Goal: Find specific page/section: Find specific page/section

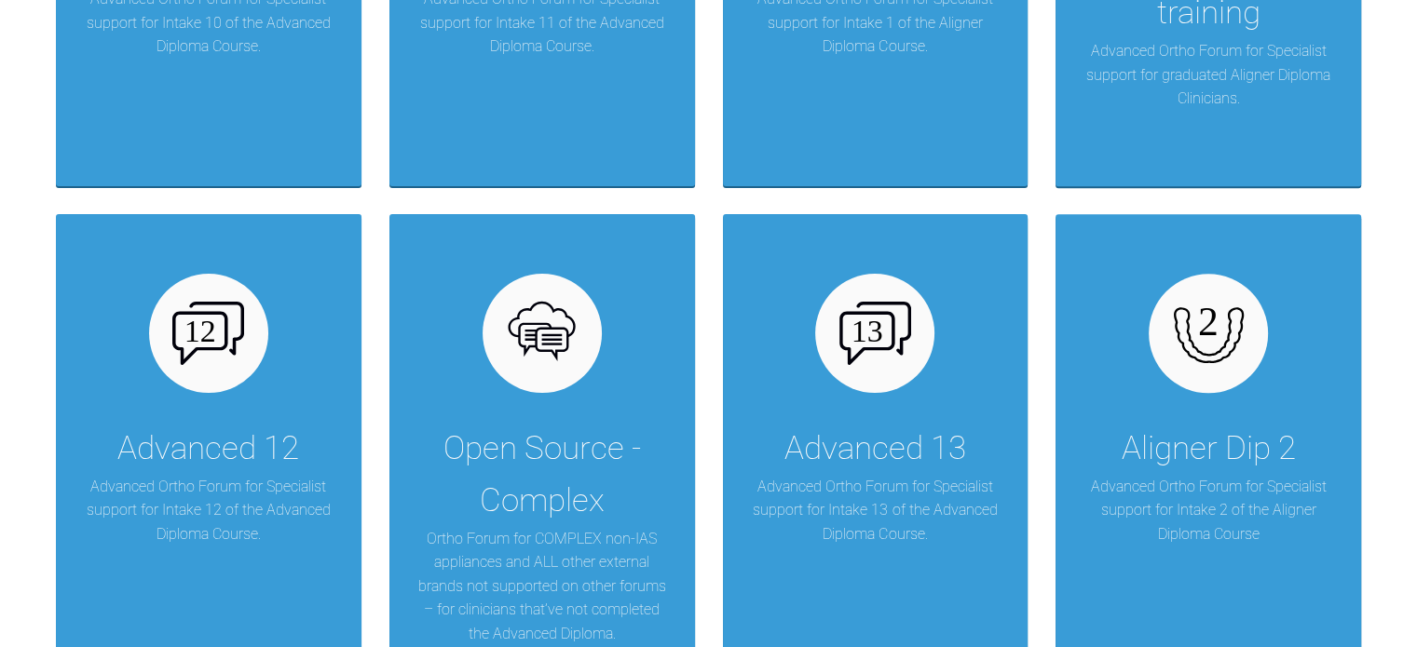
scroll to position [1865, 0]
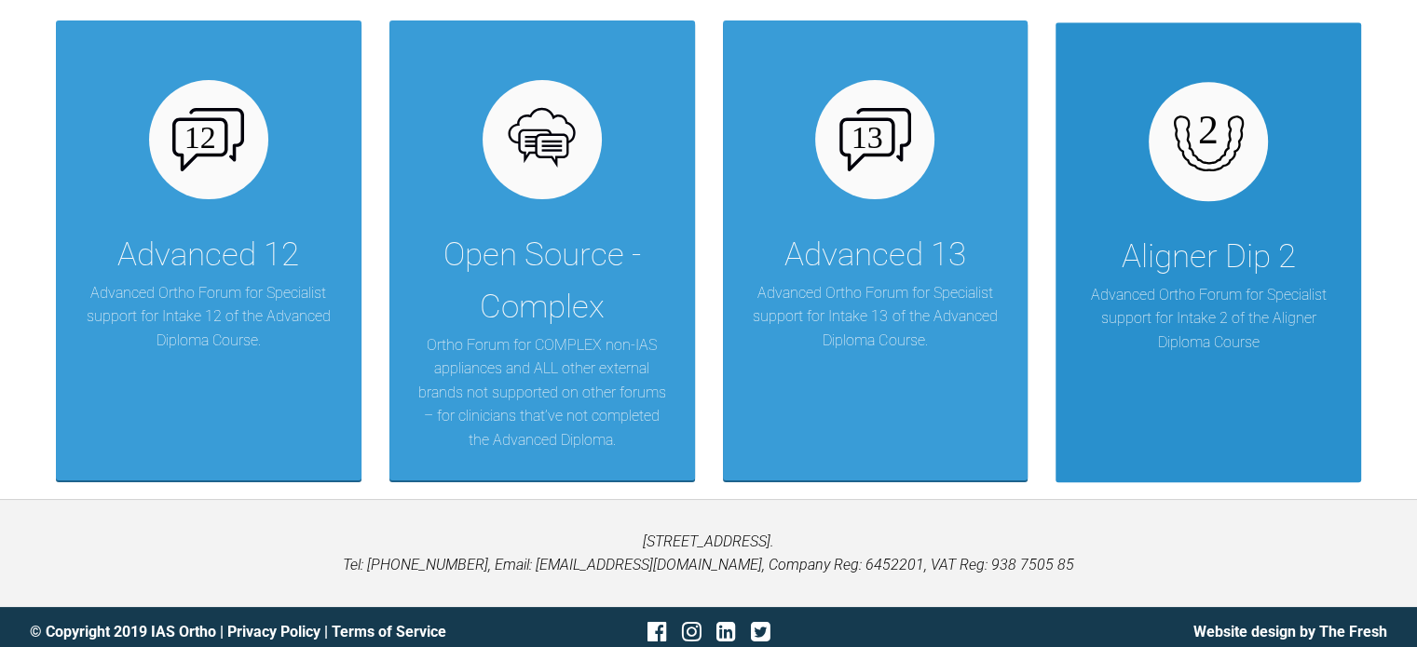
click at [1230, 243] on div "Aligner Dip 2" at bounding box center [1209, 257] width 174 height 52
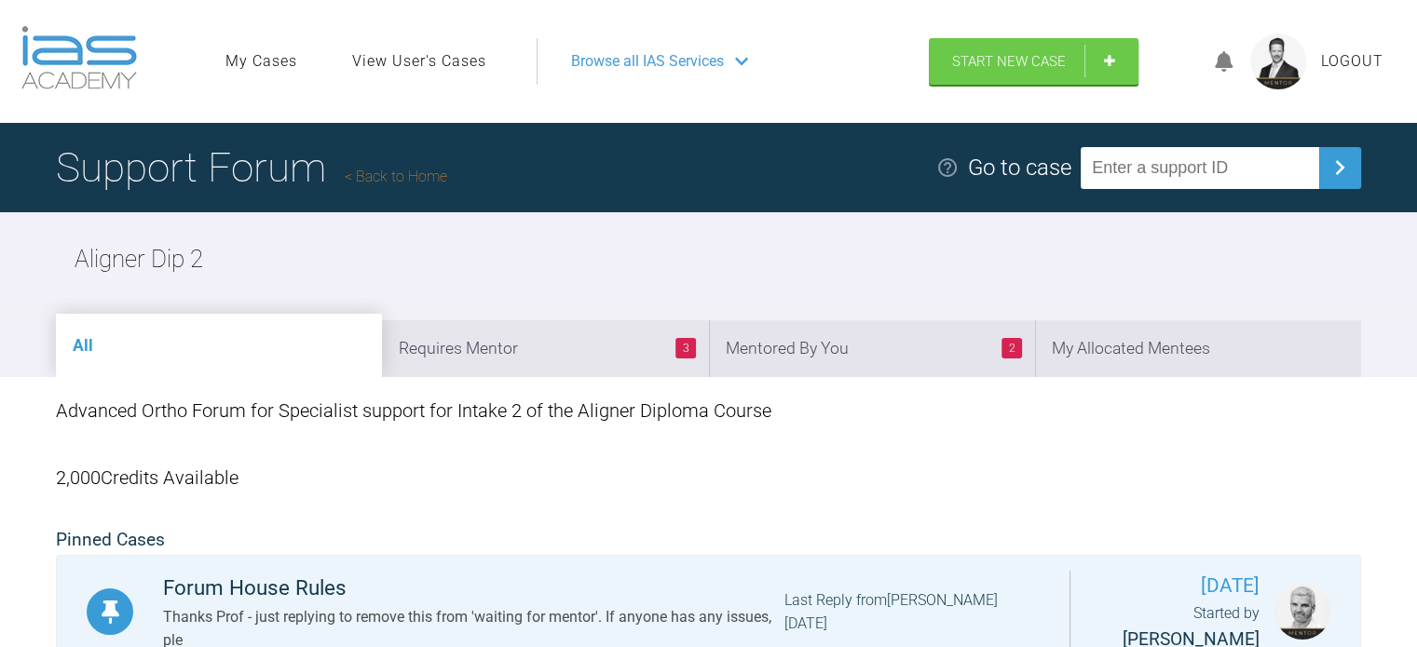
click at [406, 170] on link "Back to Home" at bounding box center [396, 177] width 102 height 18
